Goal: Transaction & Acquisition: Purchase product/service

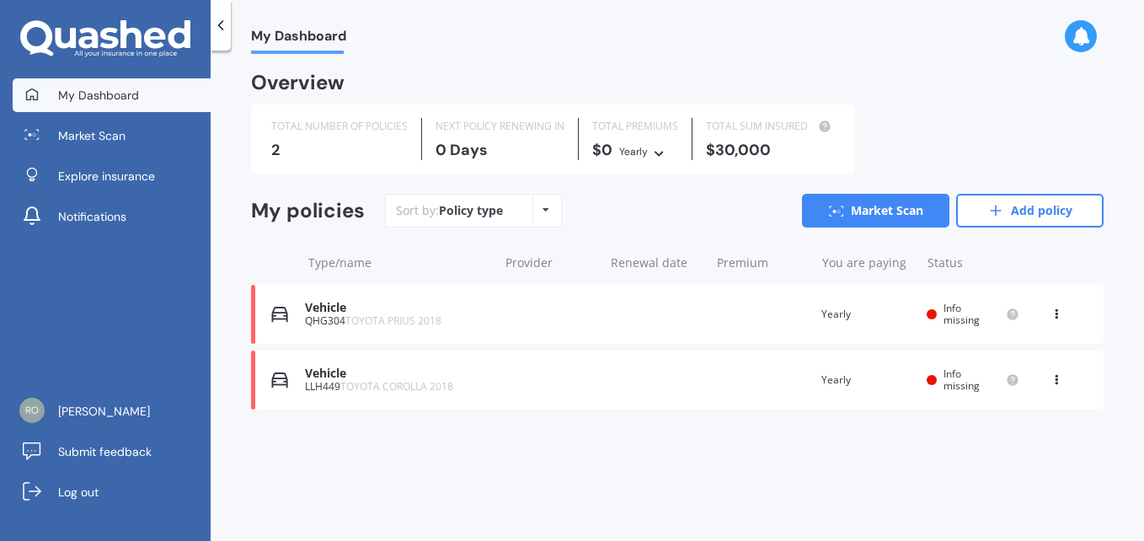
click at [373, 372] on div "Vehicle" at bounding box center [397, 374] width 185 height 14
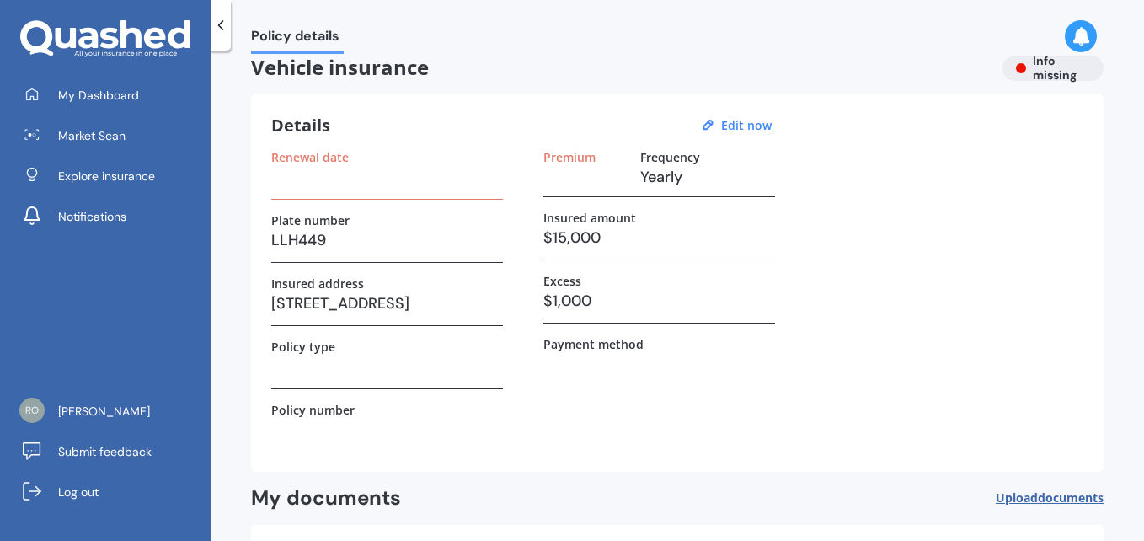
scroll to position [13, 0]
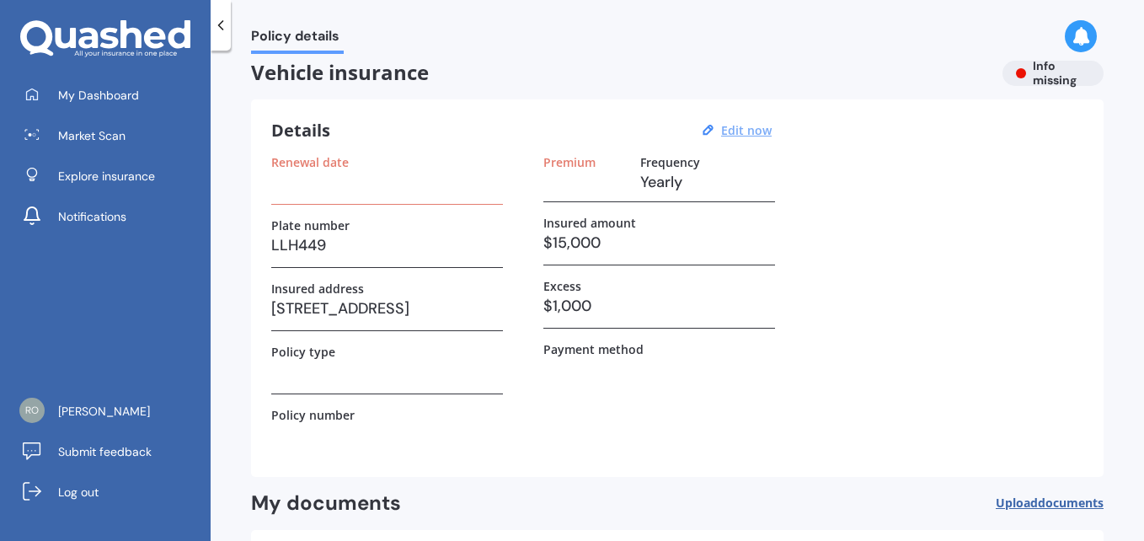
click at [731, 137] on u "Edit now" at bounding box center [746, 130] width 51 height 16
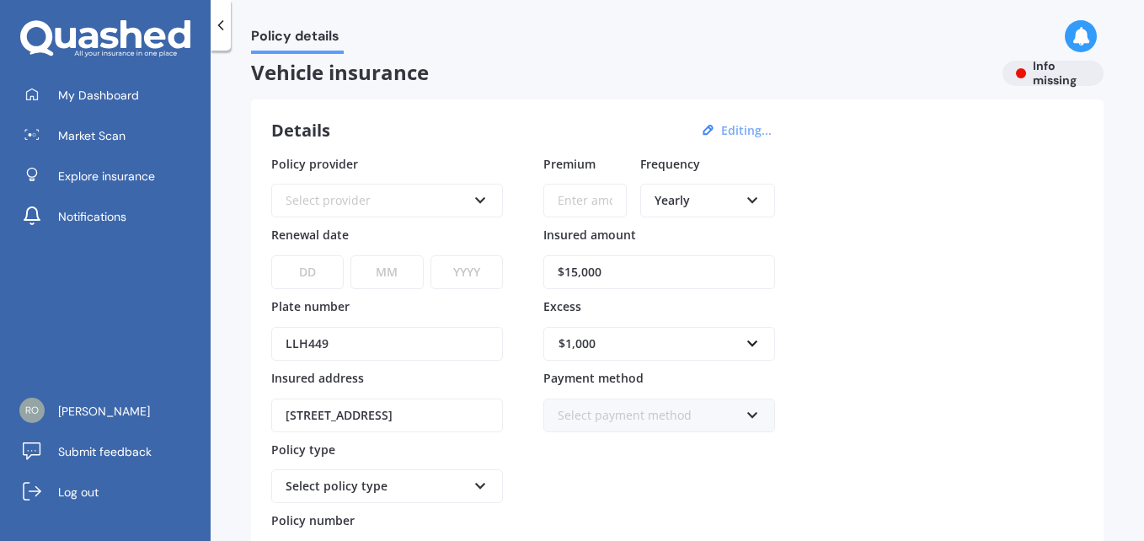
click at [753, 194] on icon at bounding box center [753, 197] width 14 height 12
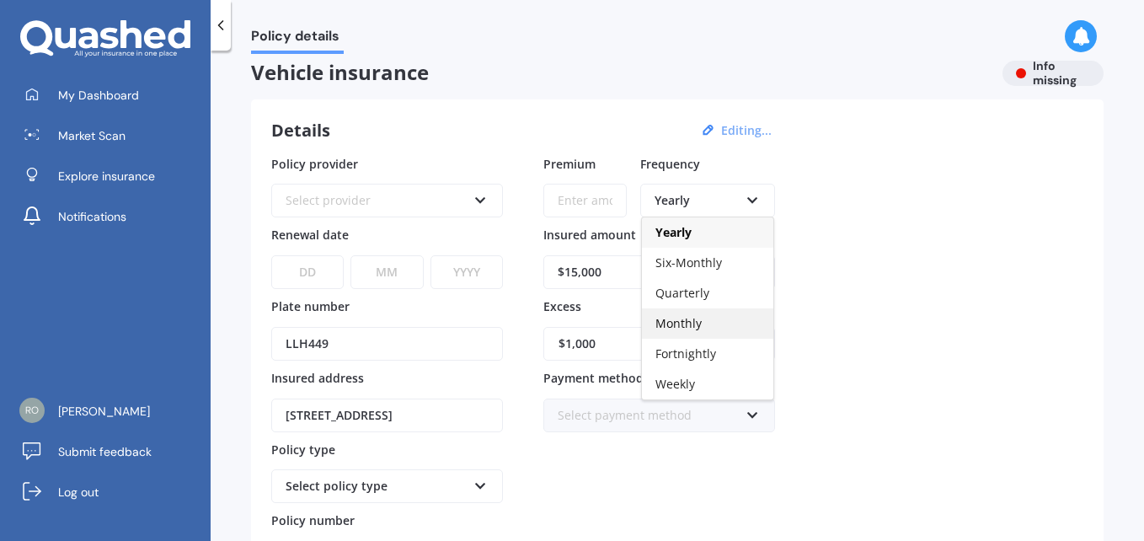
click at [701, 319] on div "Monthly" at bounding box center [707, 323] width 131 height 30
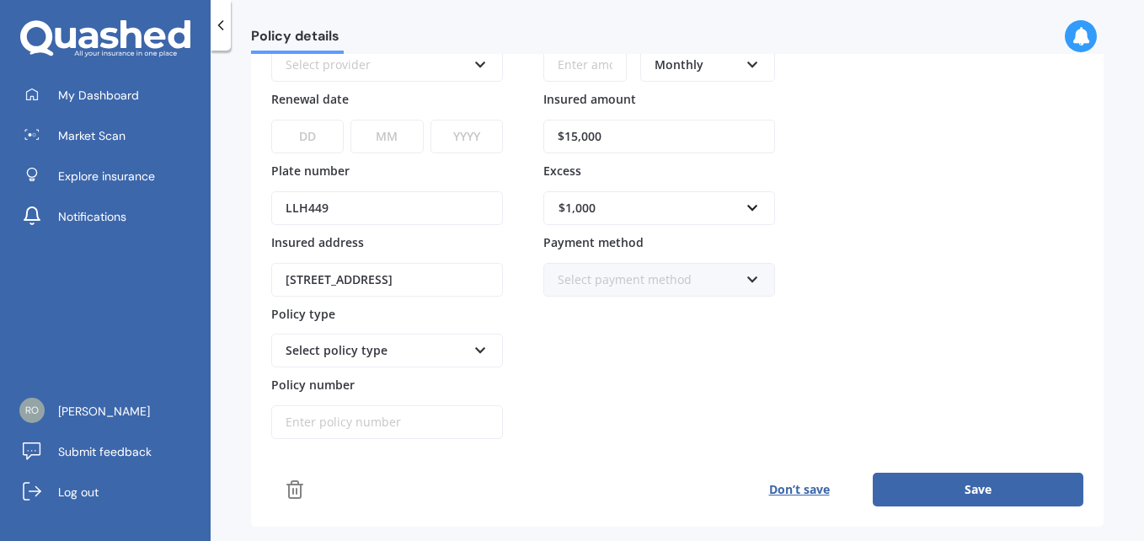
scroll to position [152, 0]
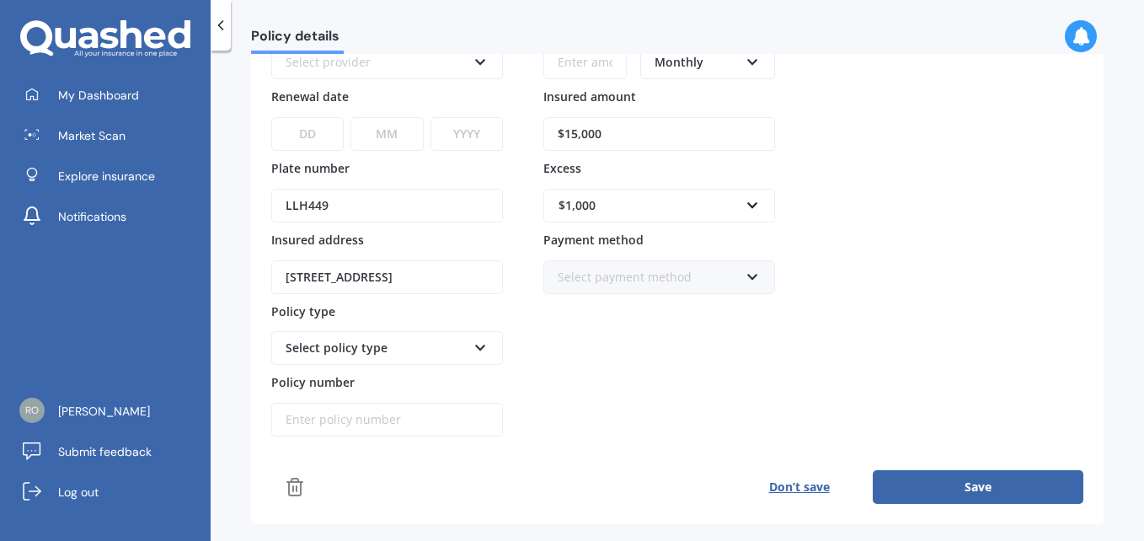
click at [748, 271] on icon at bounding box center [753, 274] width 14 height 12
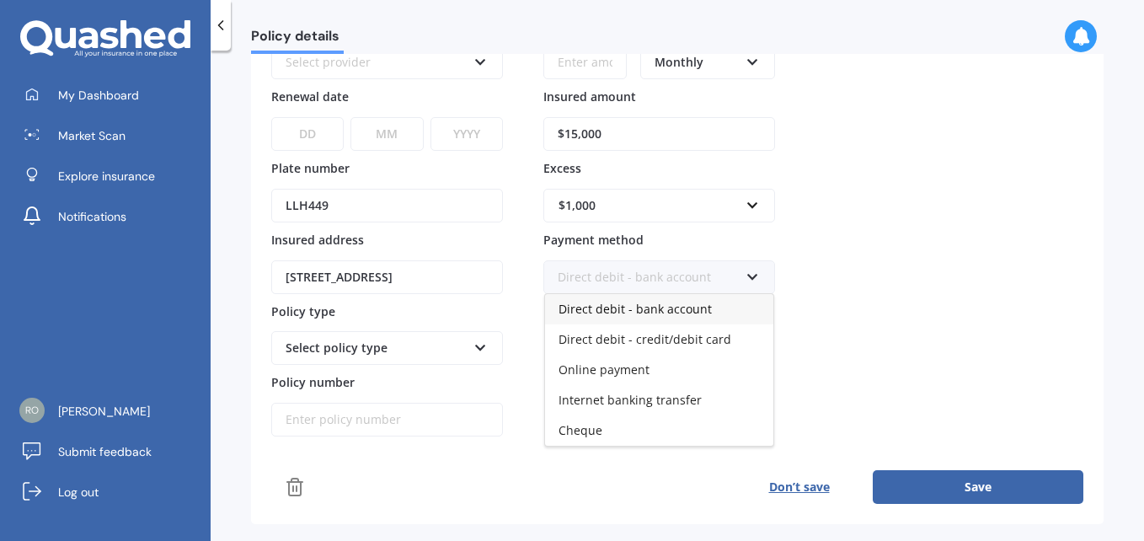
click at [695, 315] on span "Direct debit - bank account" at bounding box center [635, 309] width 153 height 16
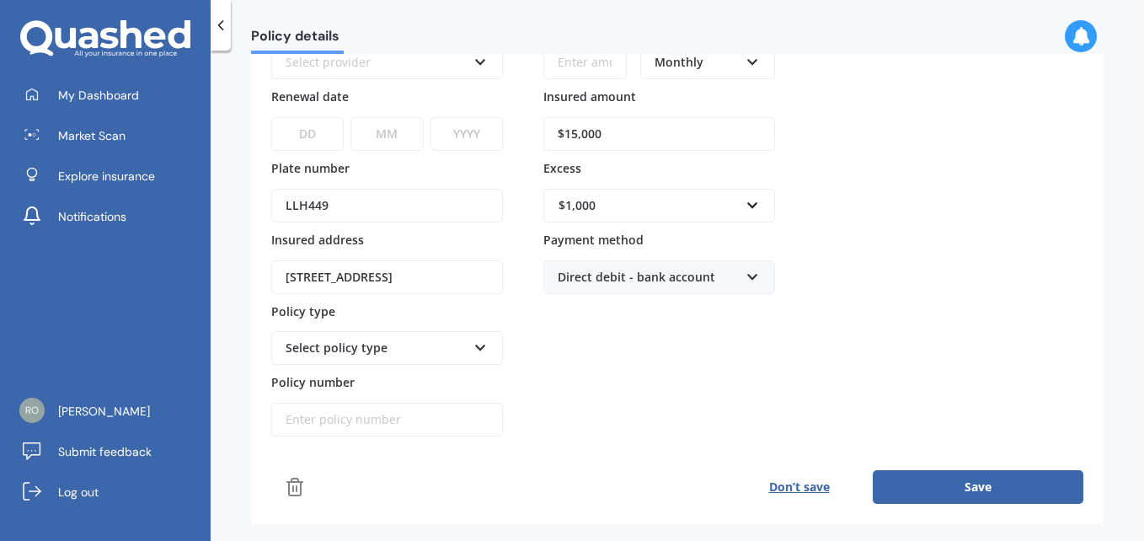
click at [969, 480] on button "Save" at bounding box center [978, 487] width 211 height 34
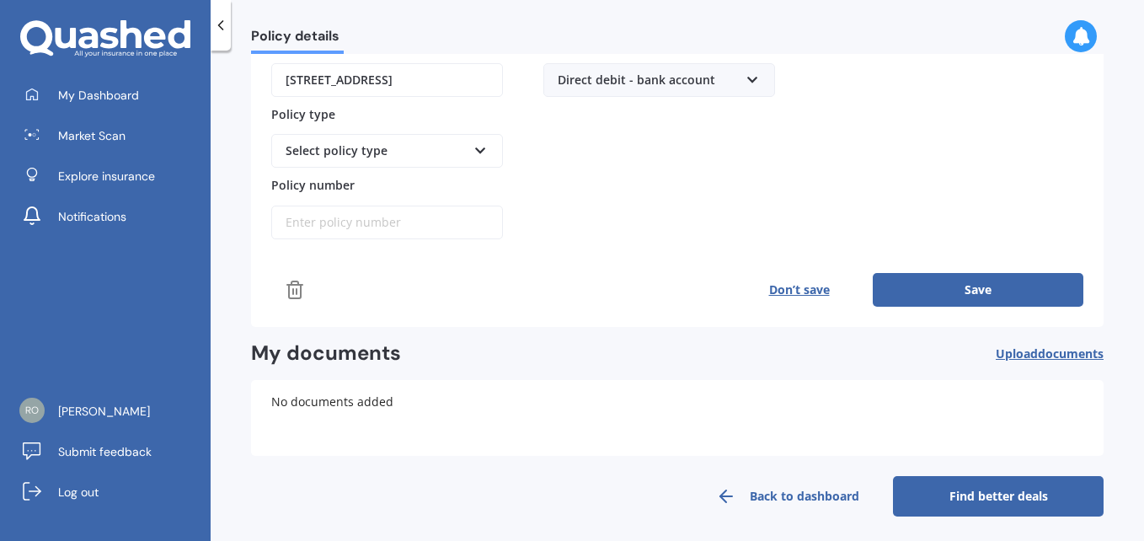
scroll to position [355, 0]
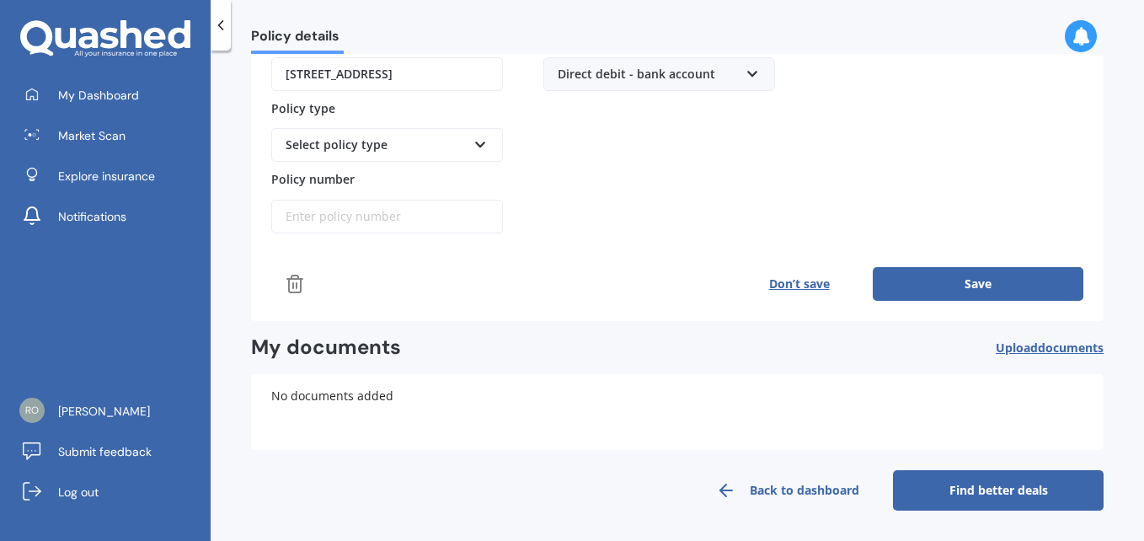
click at [975, 479] on link "Find better deals" at bounding box center [998, 490] width 211 height 40
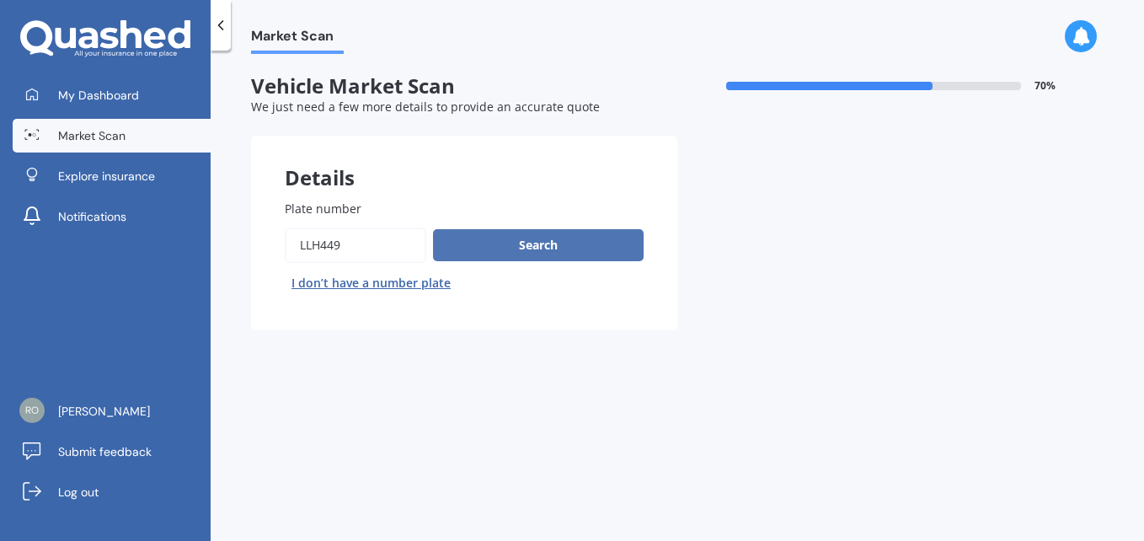
click at [571, 253] on button "Search" at bounding box center [538, 245] width 211 height 32
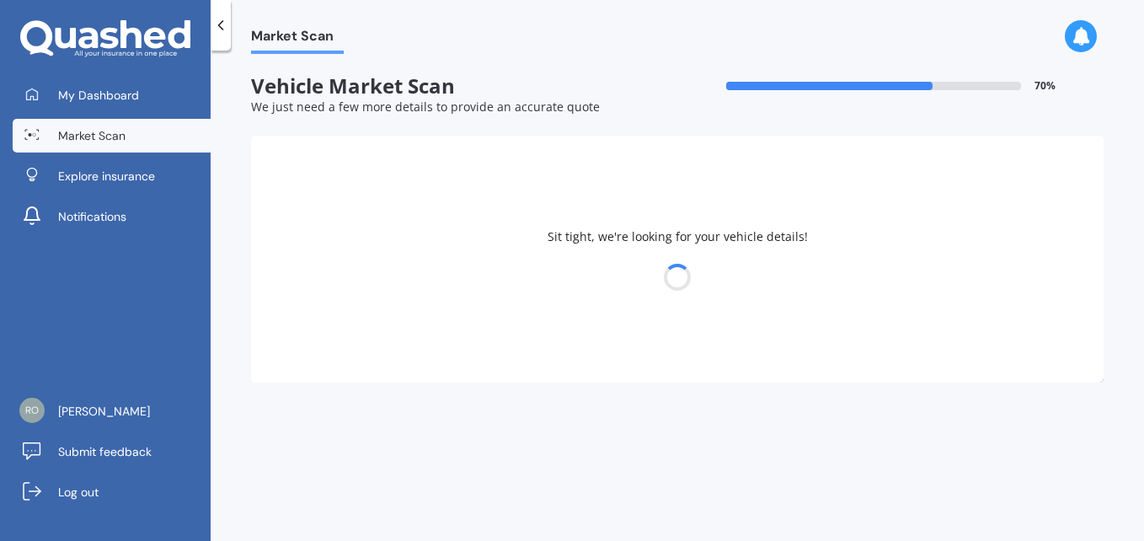
select select "TOYOTA"
select select "COROLLA"
select select "11"
select select "06"
select select "1961"
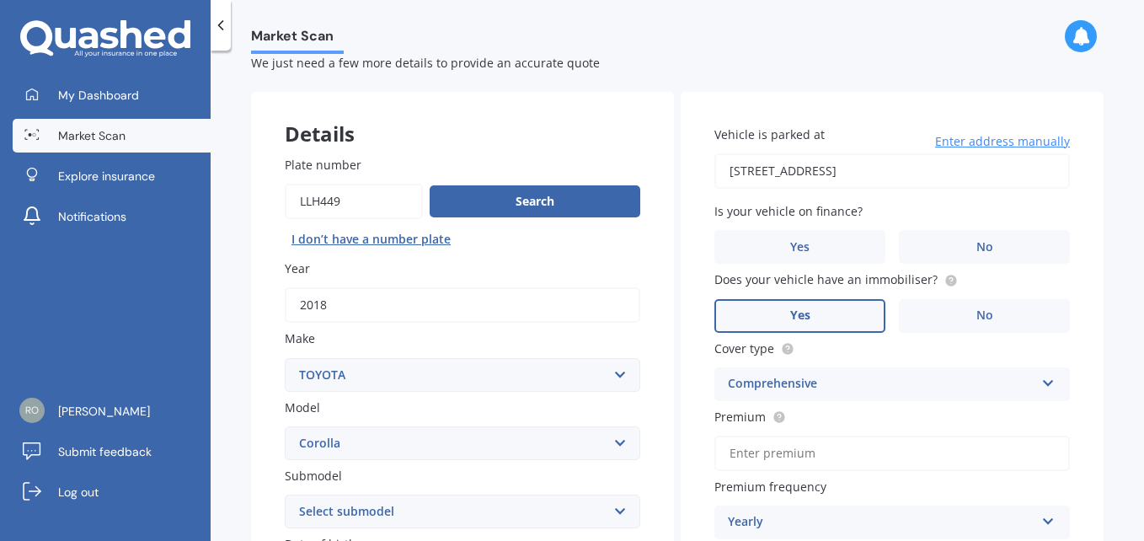
scroll to position [45, 0]
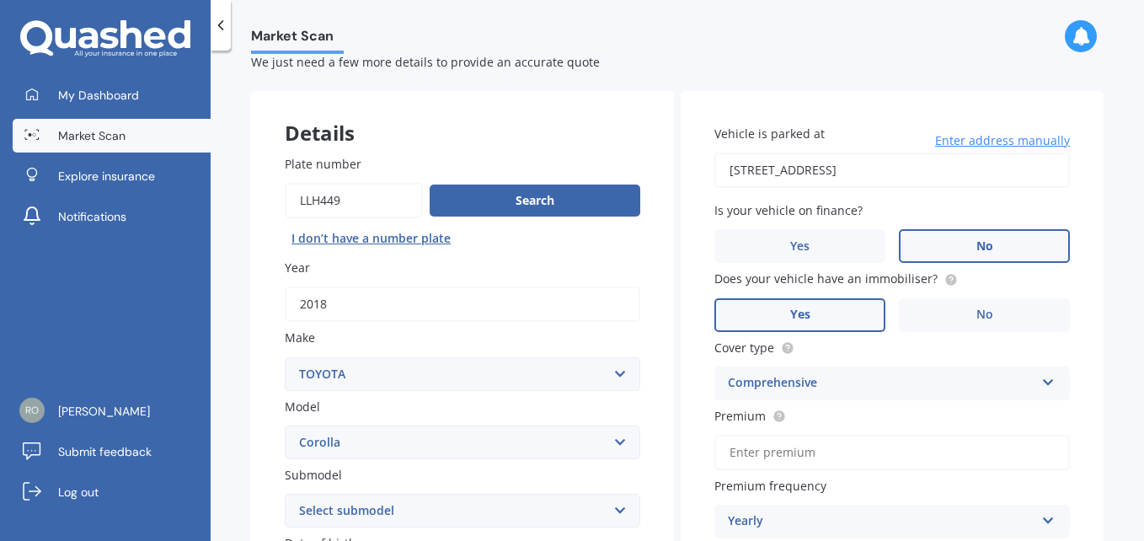
click at [985, 244] on span "No" at bounding box center [985, 246] width 17 height 14
click at [0, 0] on input "No" at bounding box center [0, 0] width 0 height 0
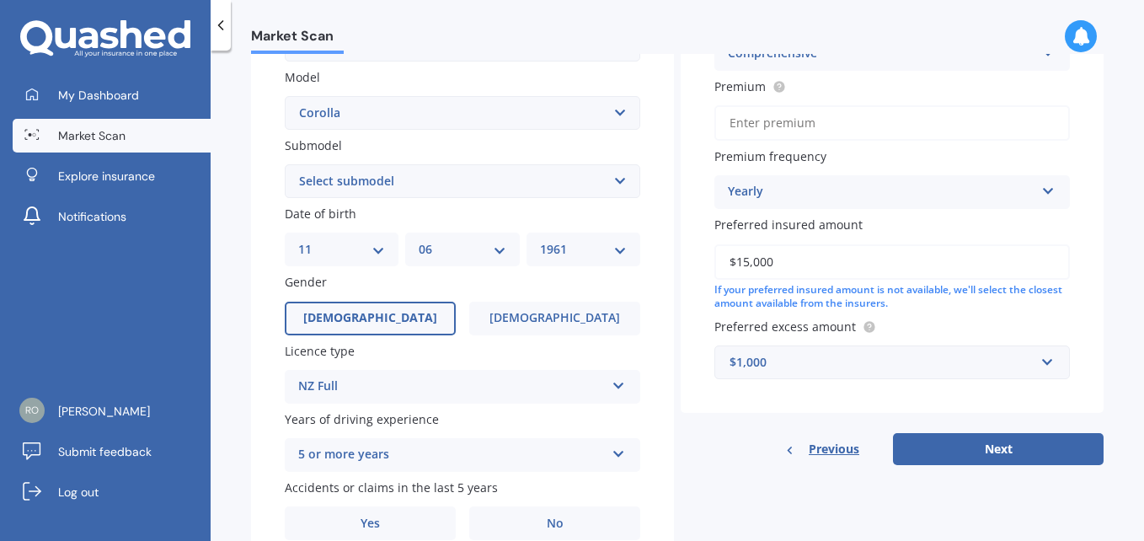
scroll to position [375, 0]
click at [1017, 451] on button "Next" at bounding box center [998, 448] width 211 height 32
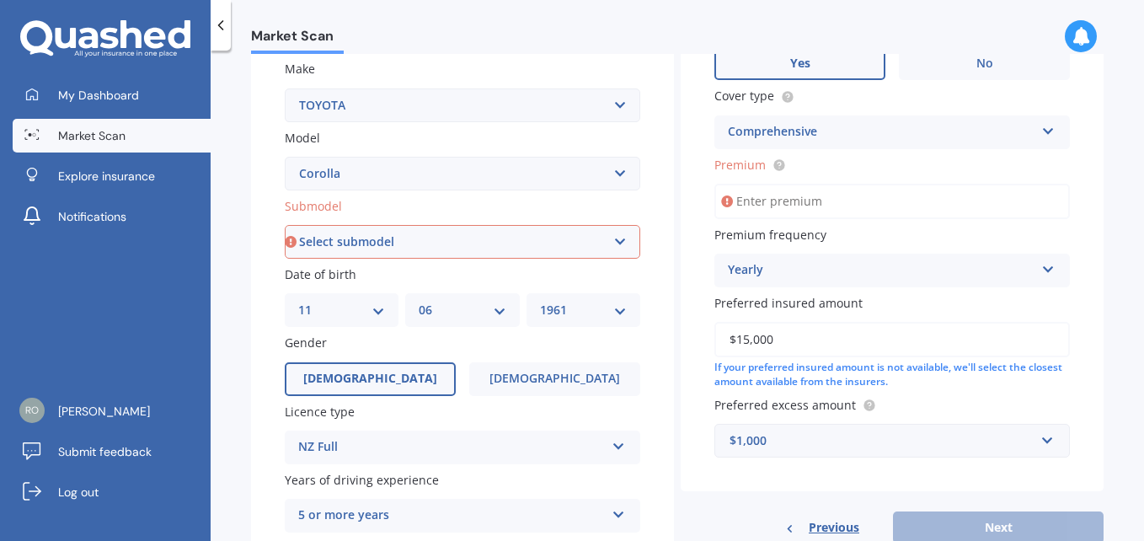
scroll to position [273, 0]
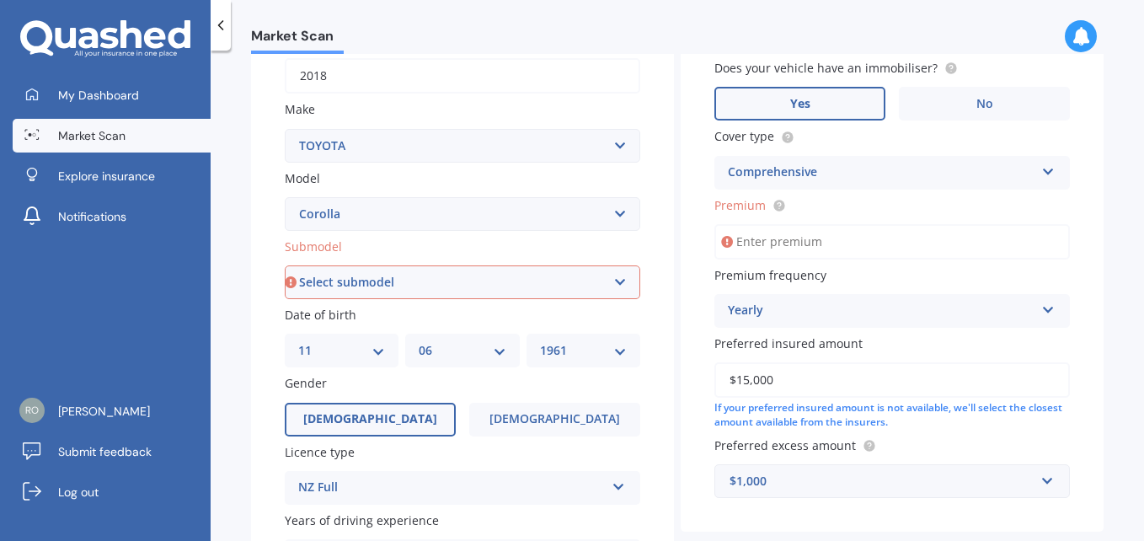
click at [613, 276] on select "Select submodel (All other) Axio Diesel Fielder 2WD Fielder 4WD FXGT GL GLX 1.8…" at bounding box center [463, 282] width 356 height 34
select select "HATCH"
click at [285, 265] on select "Select submodel (All other) Axio Diesel Fielder 2WD Fielder 4WD FXGT GL GLX 1.8…" at bounding box center [463, 282] width 356 height 34
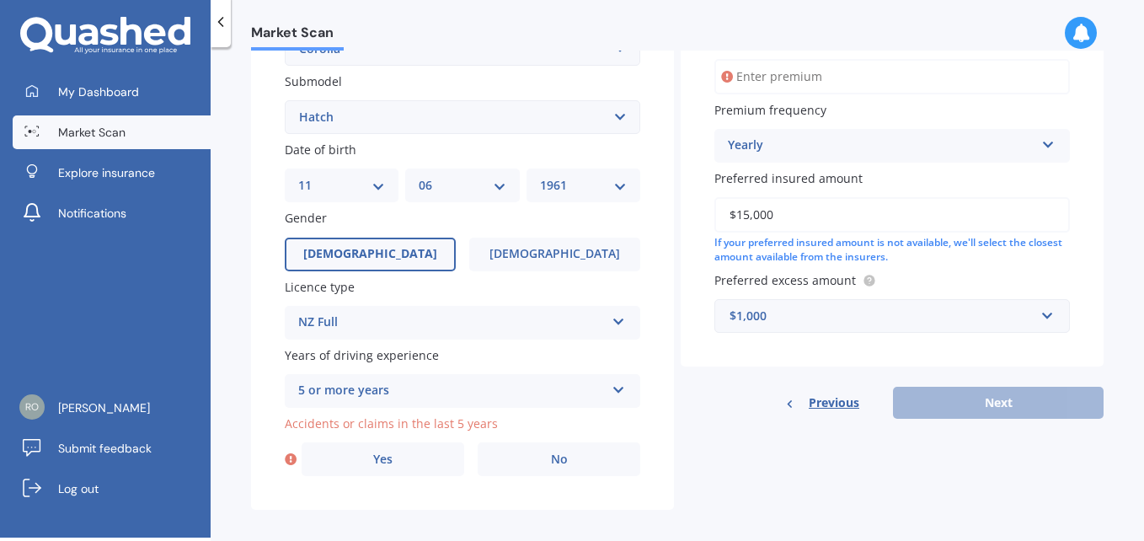
scroll to position [449, 0]
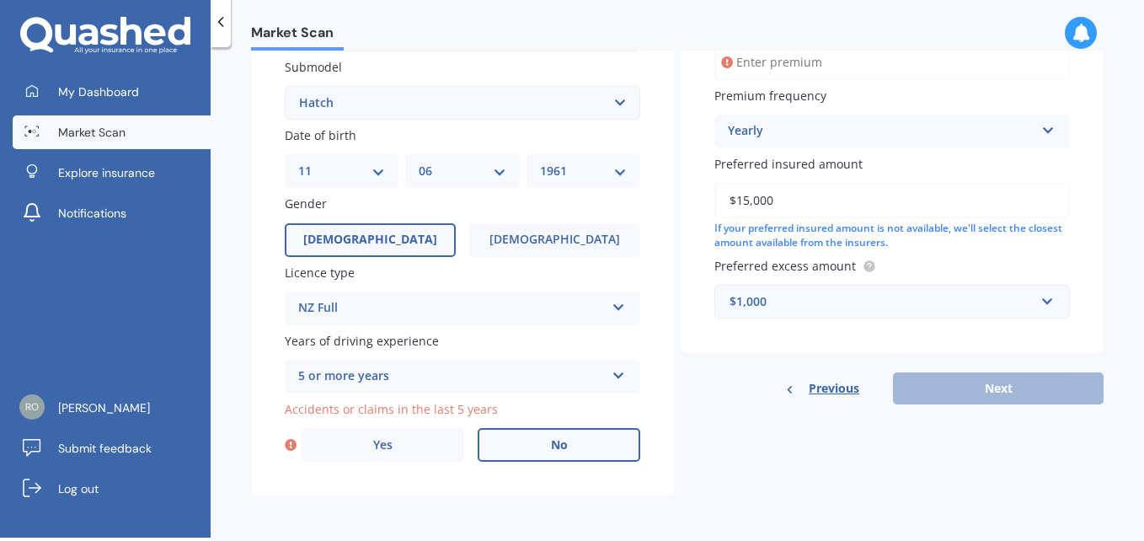
click at [560, 444] on span "No" at bounding box center [559, 445] width 17 height 14
click at [0, 0] on input "No" at bounding box center [0, 0] width 0 height 0
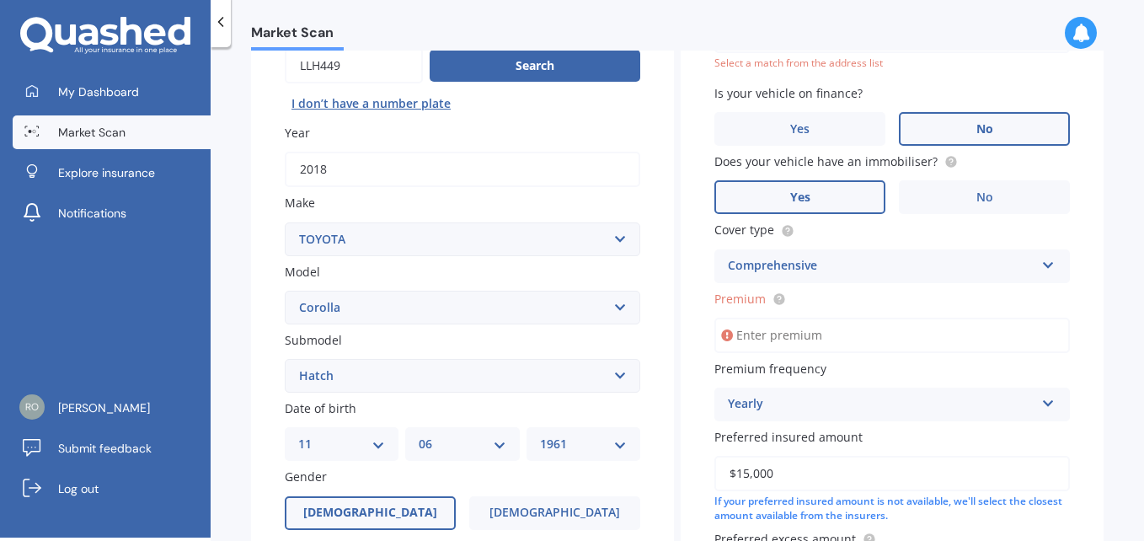
scroll to position [115, 0]
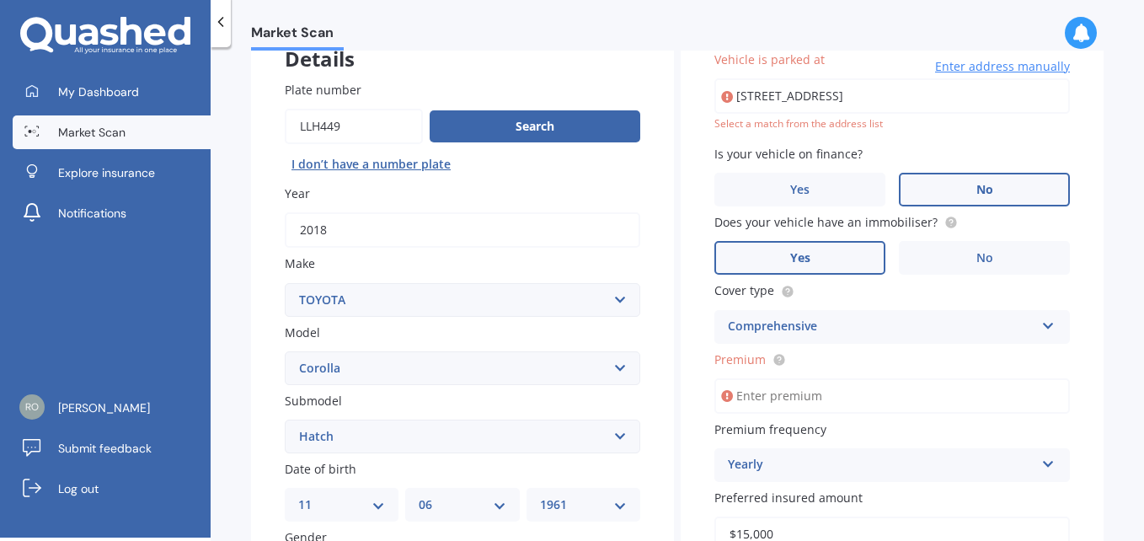
type input "11 Calder Place, Feilding 4702"
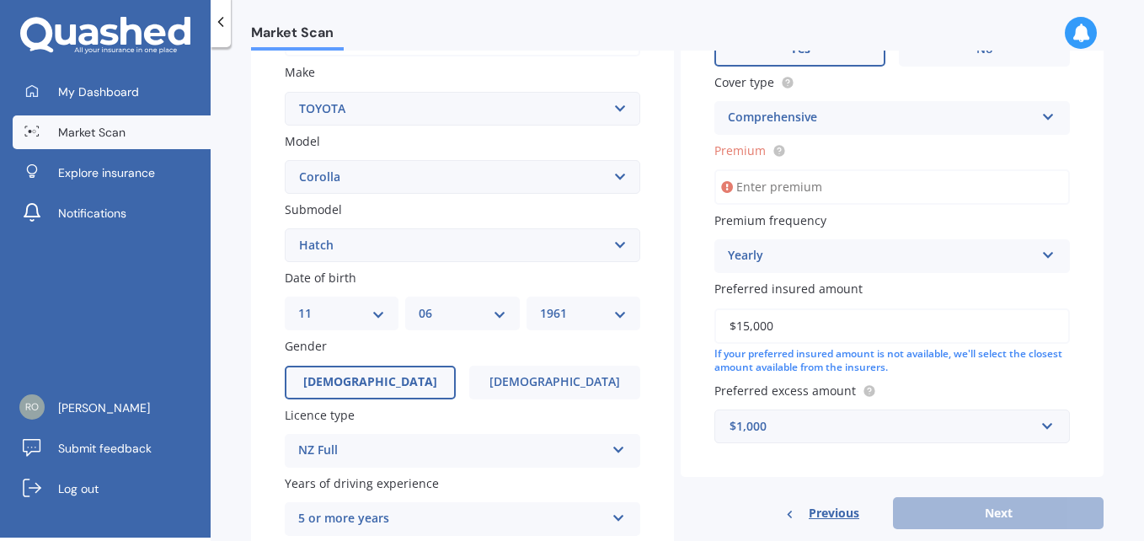
scroll to position [320, 0]
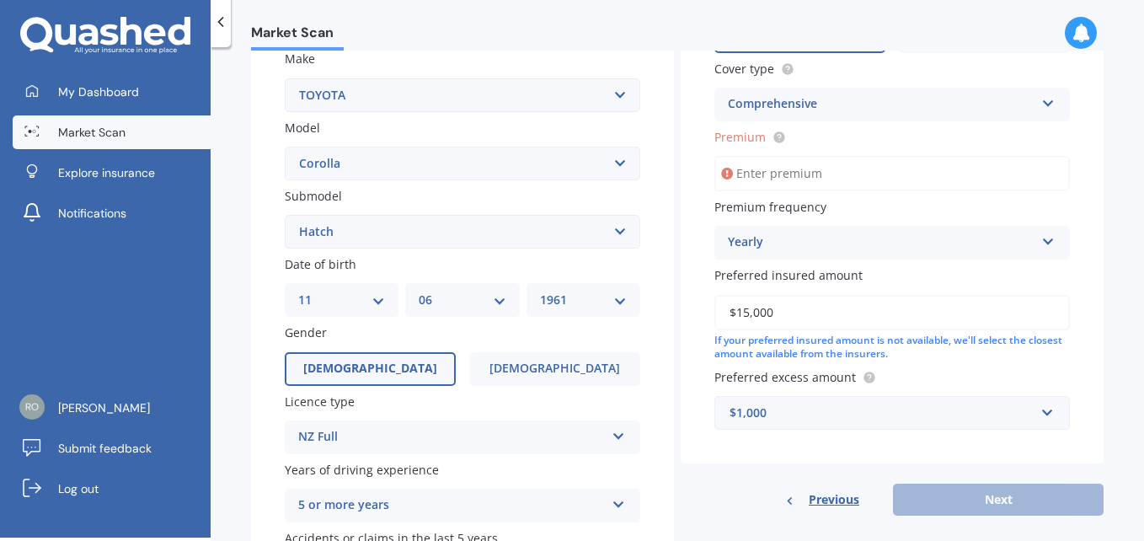
click at [828, 167] on input "Premium" at bounding box center [893, 173] width 356 height 35
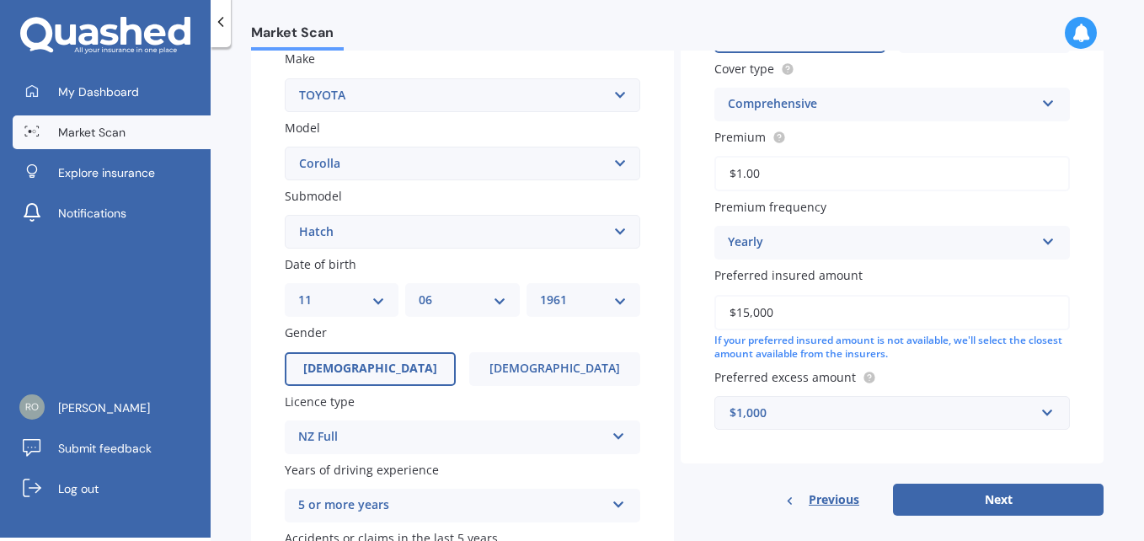
type input "$1.00"
click at [1047, 248] on div "Yearly Yearly Six-Monthly Quarterly Monthly Fortnightly Weekly" at bounding box center [893, 243] width 356 height 34
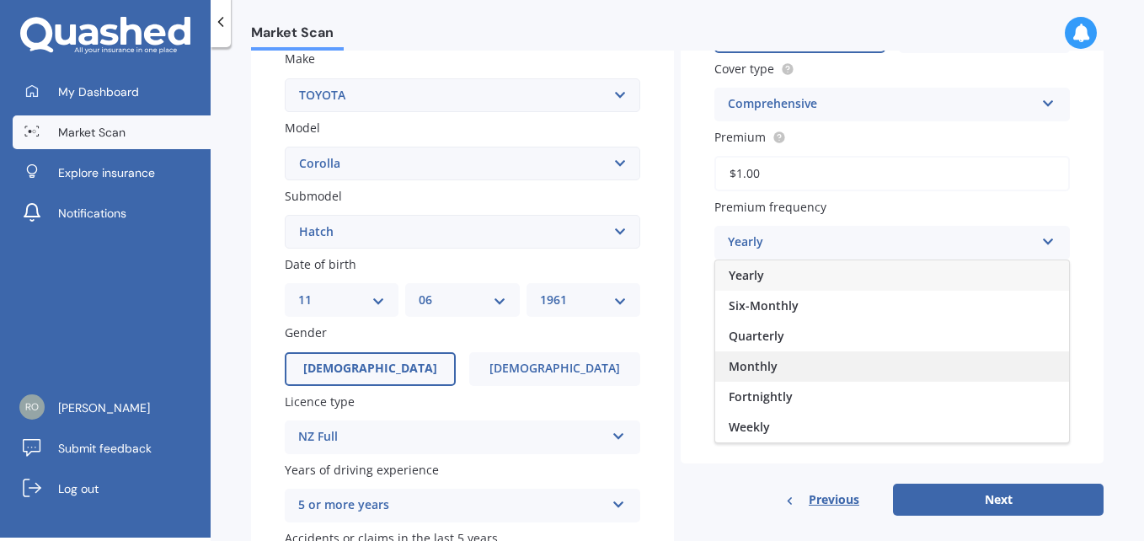
click at [851, 375] on div "Monthly" at bounding box center [892, 366] width 354 height 30
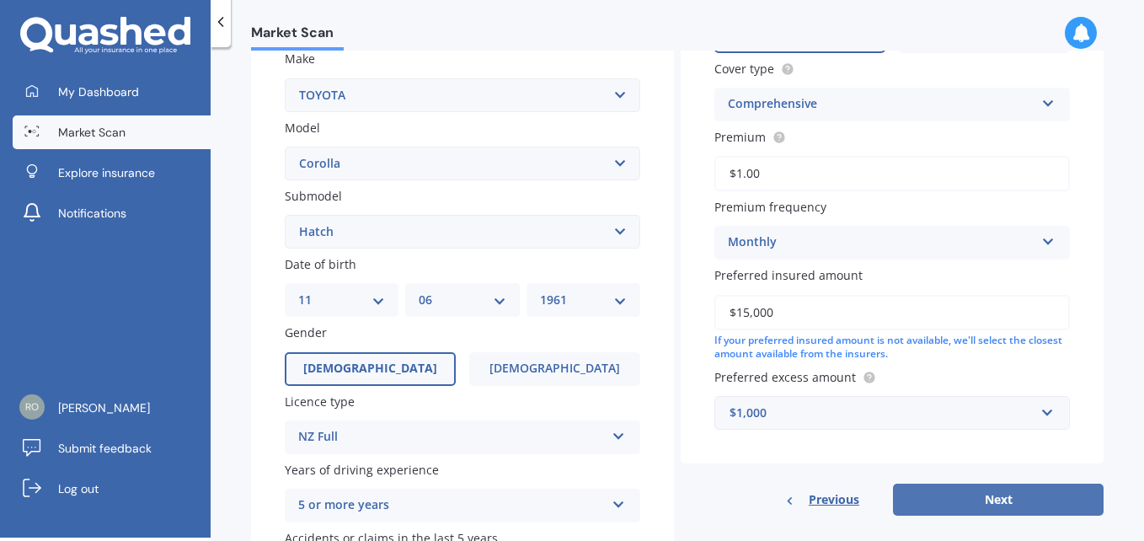
click at [997, 492] on button "Next" at bounding box center [998, 500] width 211 height 32
select select "11"
select select "06"
select select "1961"
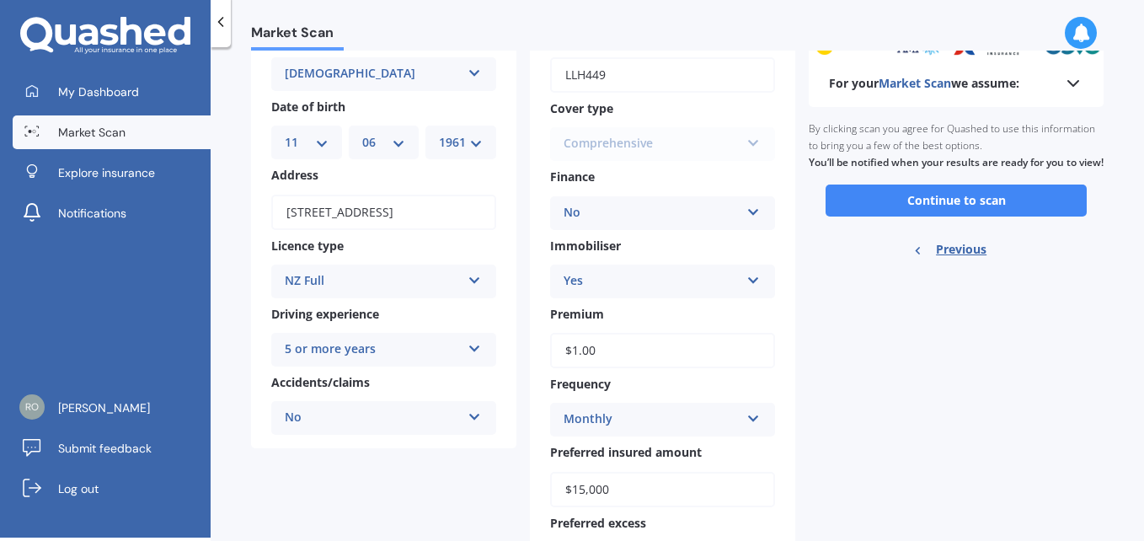
scroll to position [87, 0]
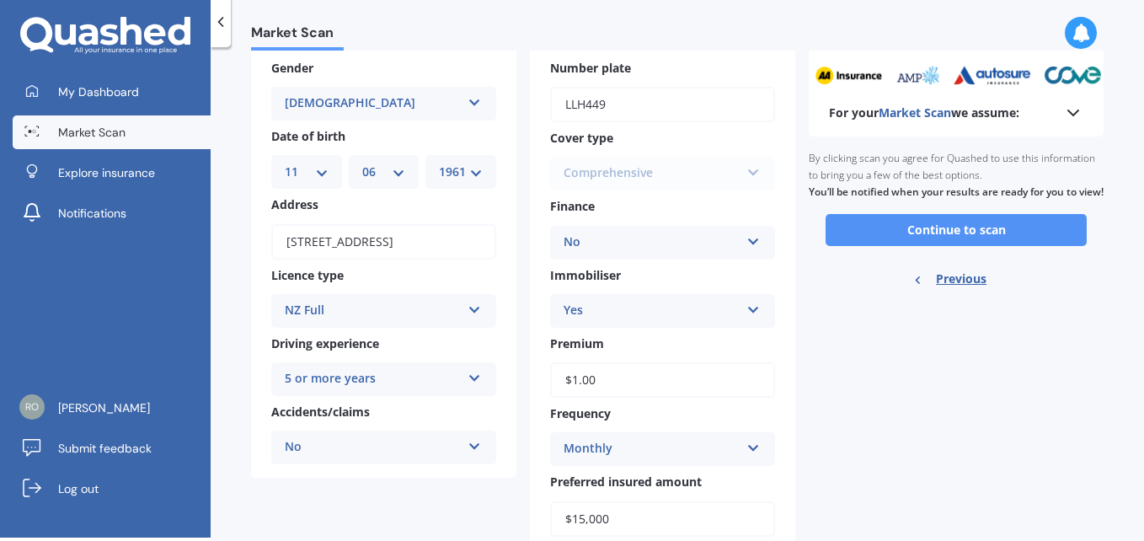
click at [977, 246] on button "Continue to scan" at bounding box center [956, 230] width 261 height 32
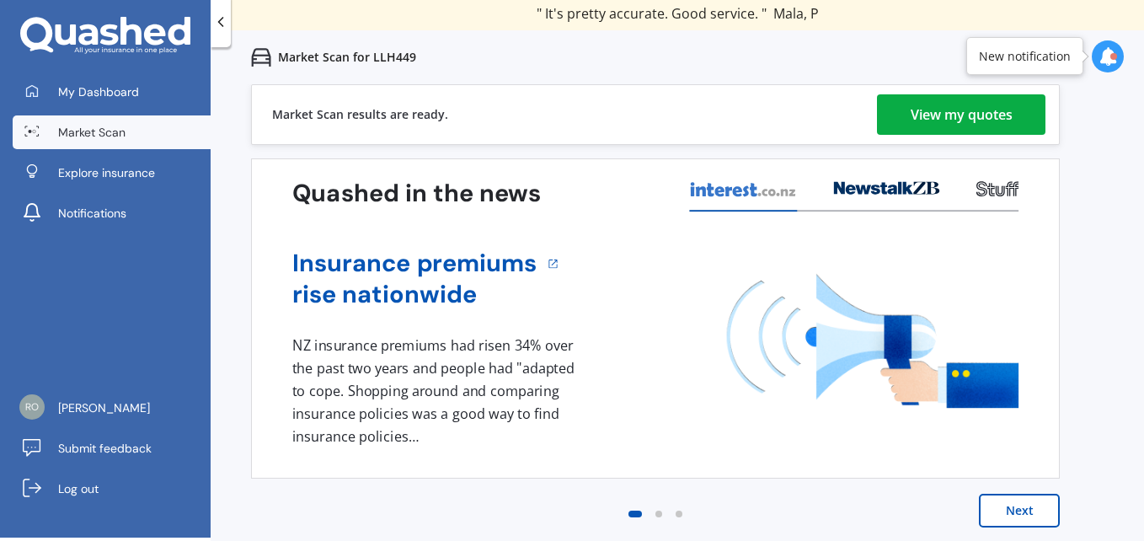
click at [988, 104] on div "View my quotes" at bounding box center [962, 114] width 102 height 40
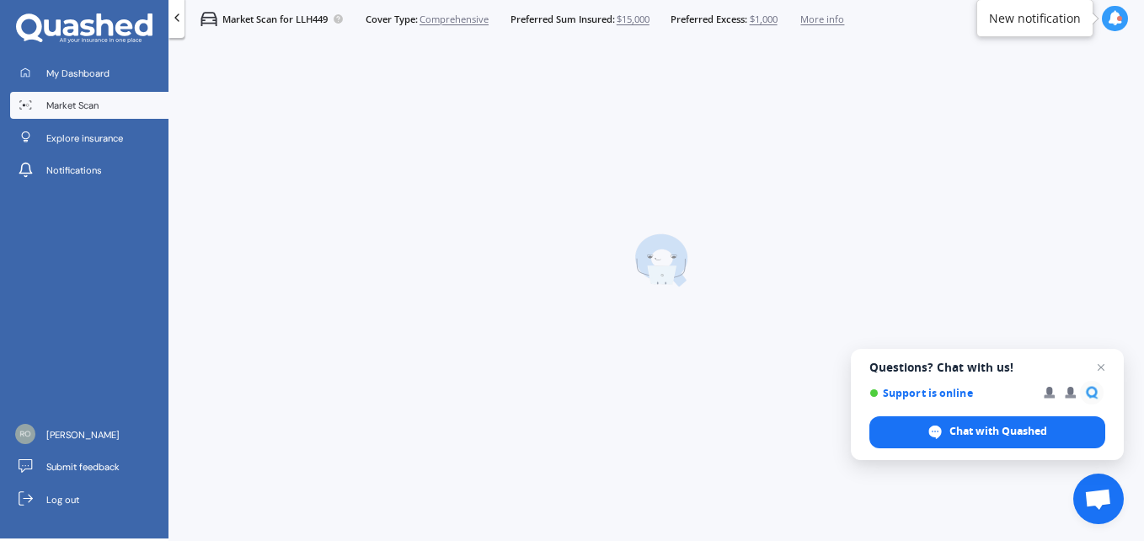
scroll to position [3, 0]
